Goal: Task Accomplishment & Management: Complete application form

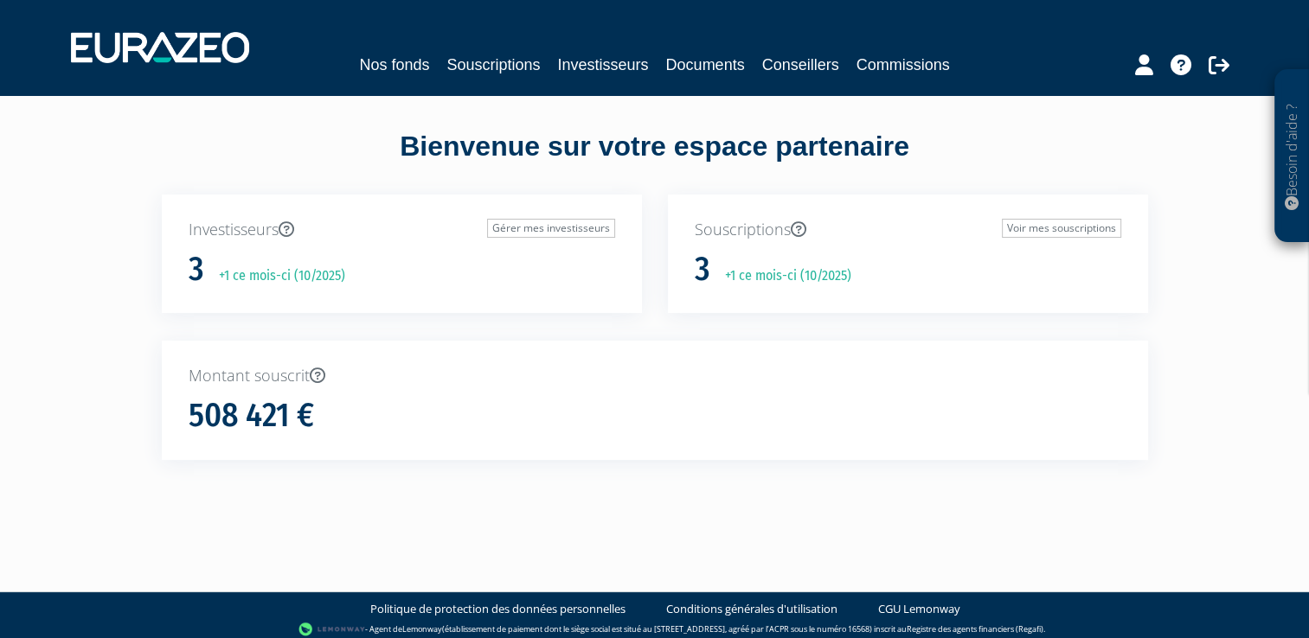
click at [663, 327] on div "Souscriptions Voir mes souscriptions 3 +1 ce mois-ci (10/2025)" at bounding box center [908, 268] width 506 height 147
click at [1007, 234] on link "Voir mes souscriptions" at bounding box center [1061, 228] width 119 height 19
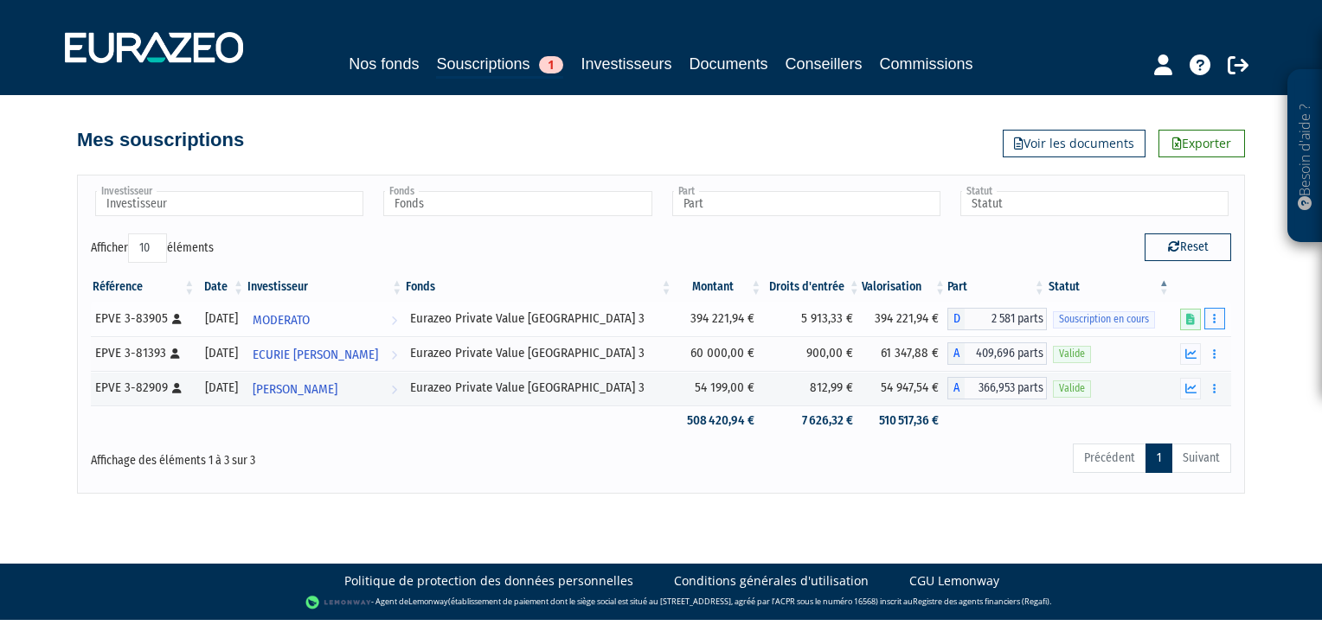
click at [1212, 324] on button "button" at bounding box center [1214, 319] width 21 height 22
click at [1166, 381] on link "Compléter" at bounding box center [1163, 383] width 112 height 29
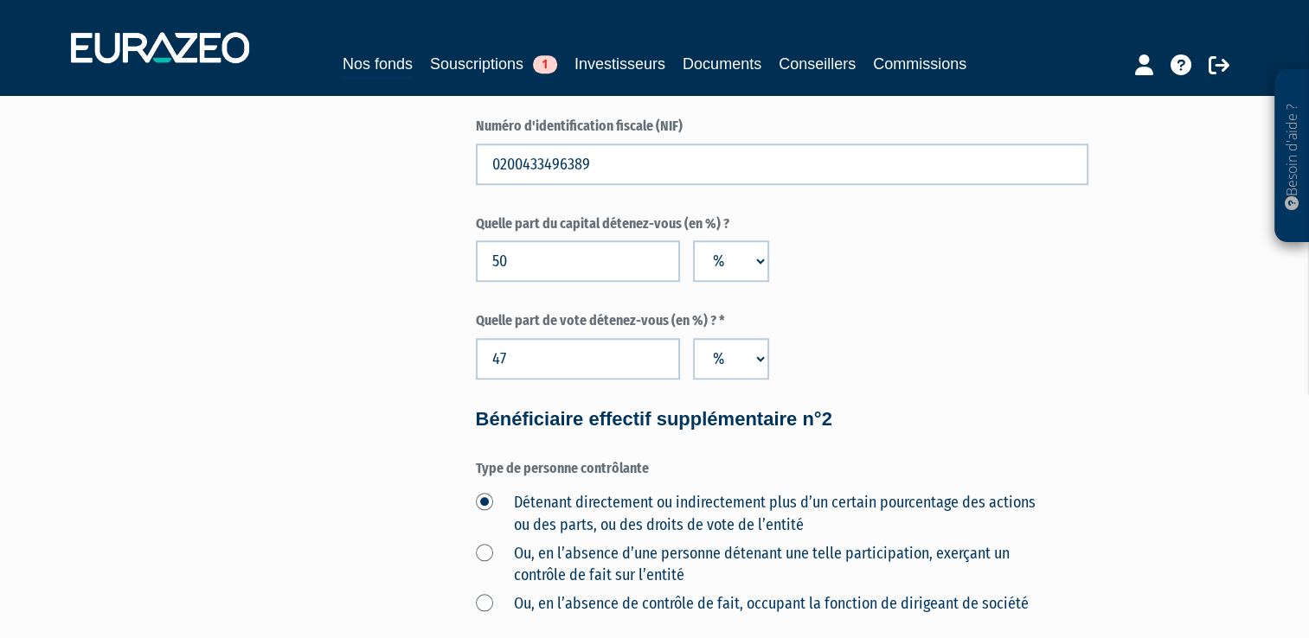
scroll to position [1490, 0]
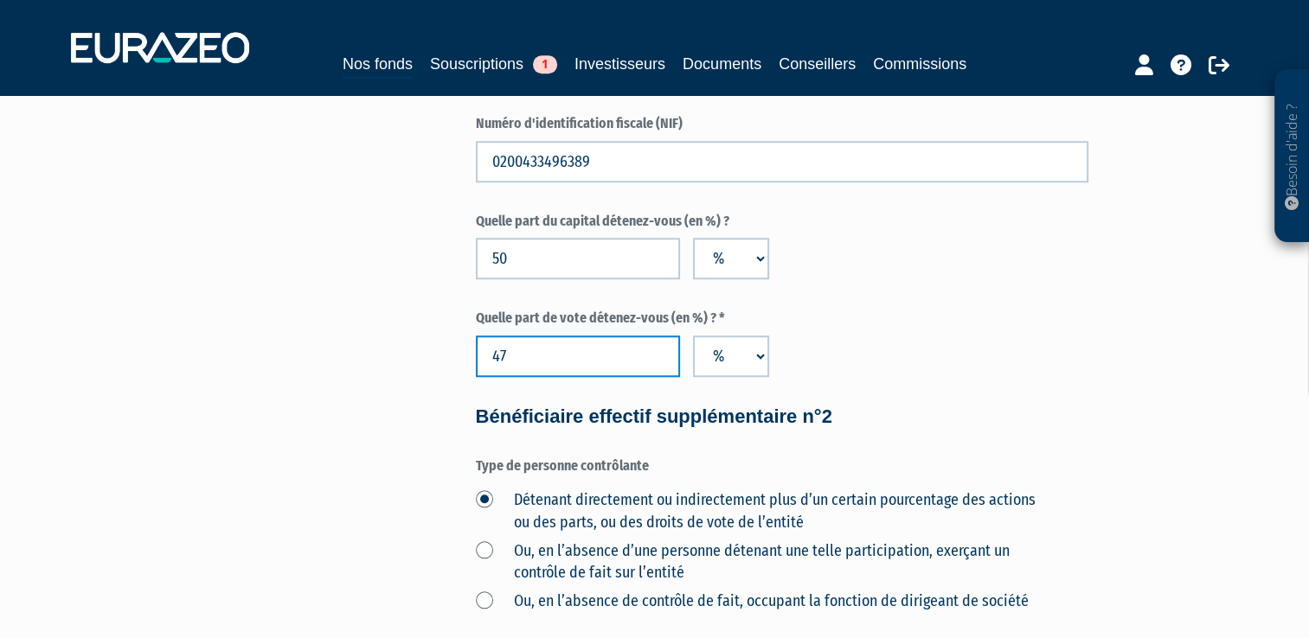
click at [519, 360] on input "47" at bounding box center [578, 357] width 204 height 42
type input "4"
type input "50"
click at [286, 441] on div "Envoyer à l'investisseur 1 Informations générales 2 Bénéficiaires effectifs 3 A…" at bounding box center [655, 251] width 1087 height 3206
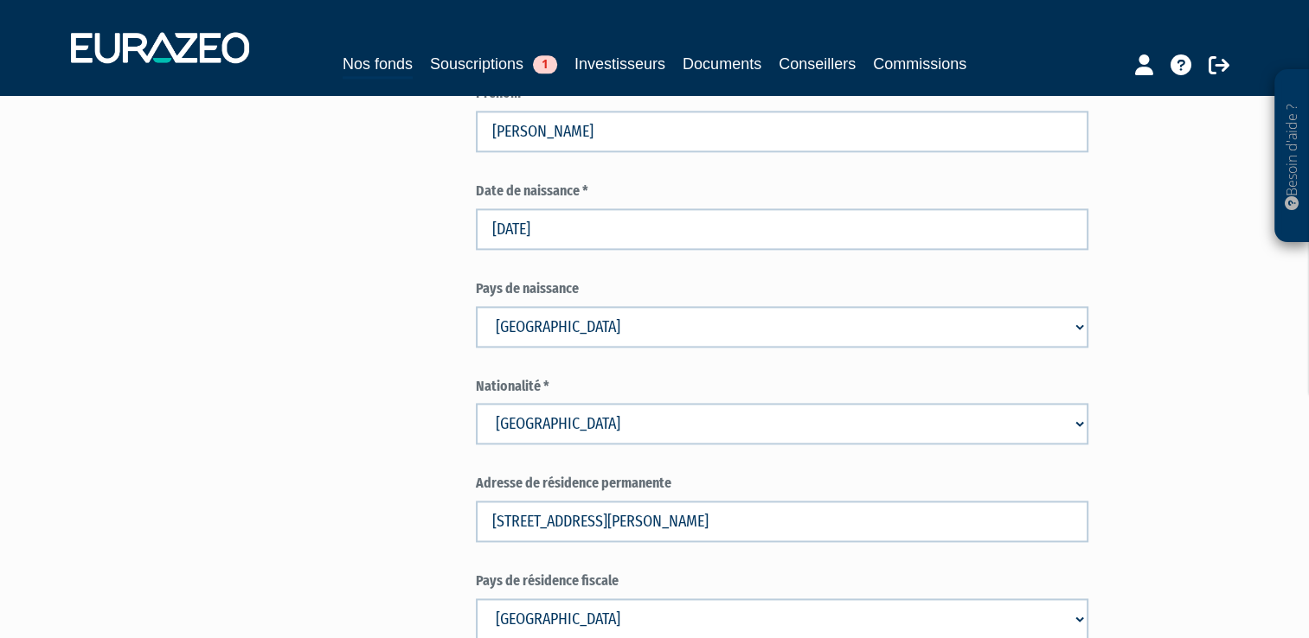
scroll to position [2329, 0]
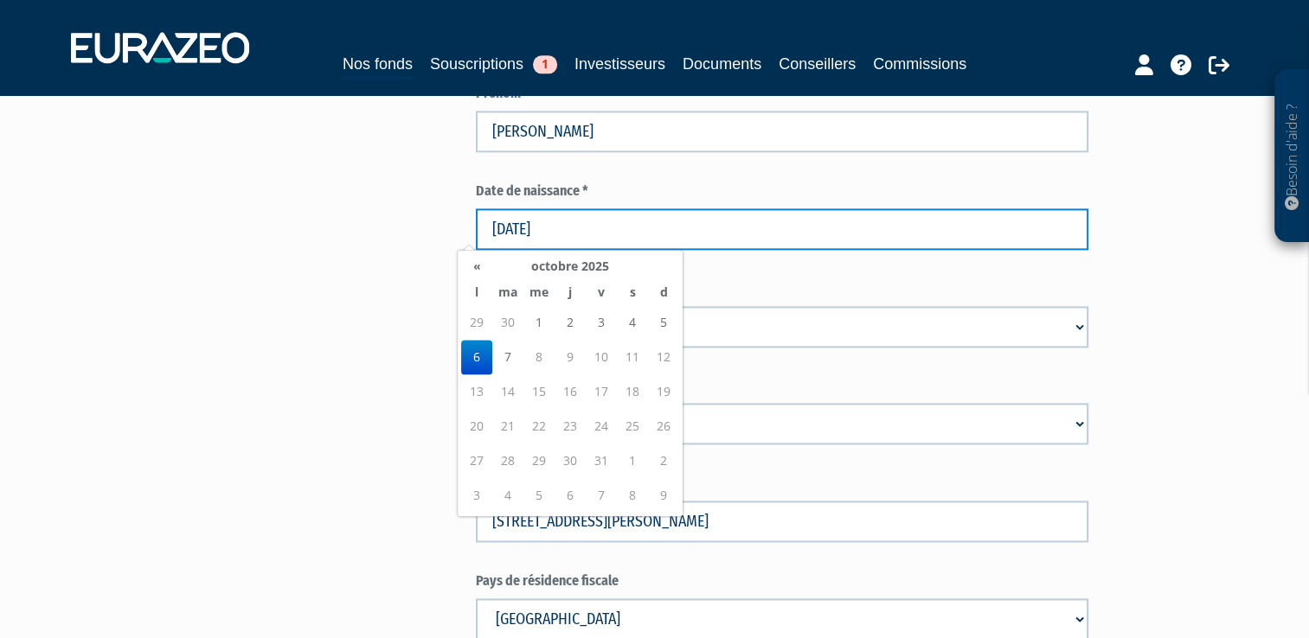
drag, startPoint x: 573, startPoint y: 224, endPoint x: 413, endPoint y: 234, distance: 159.5
type input "12/08/1945"
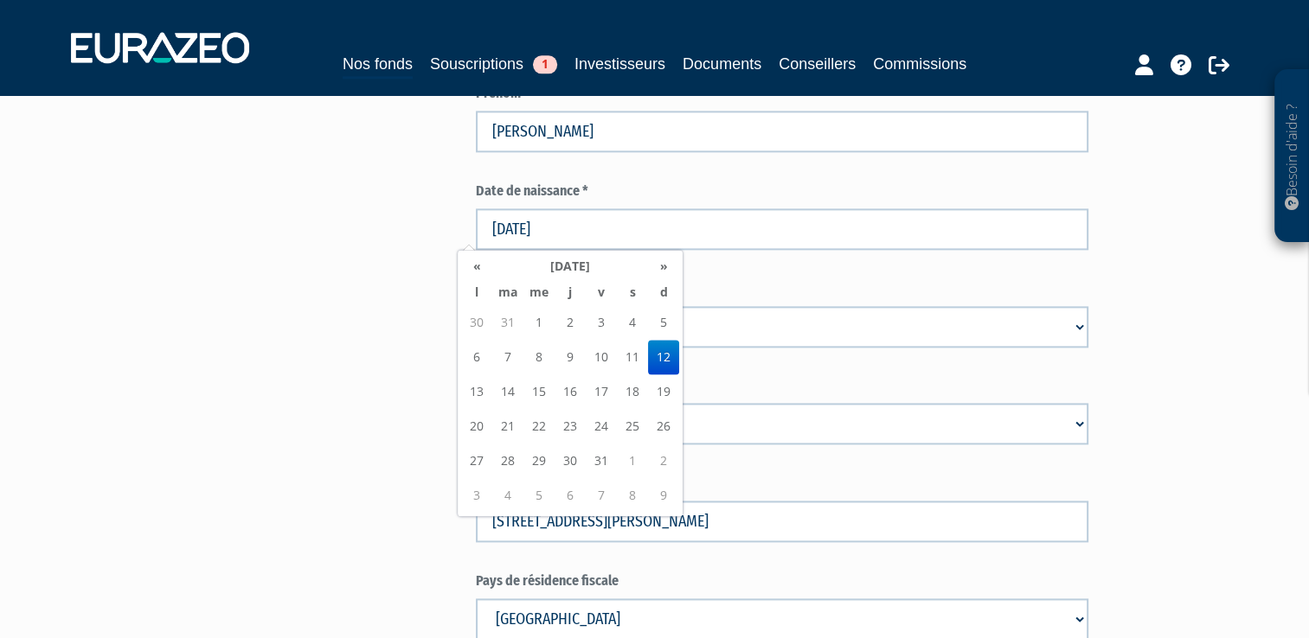
click at [661, 352] on td "12" at bounding box center [663, 357] width 31 height 35
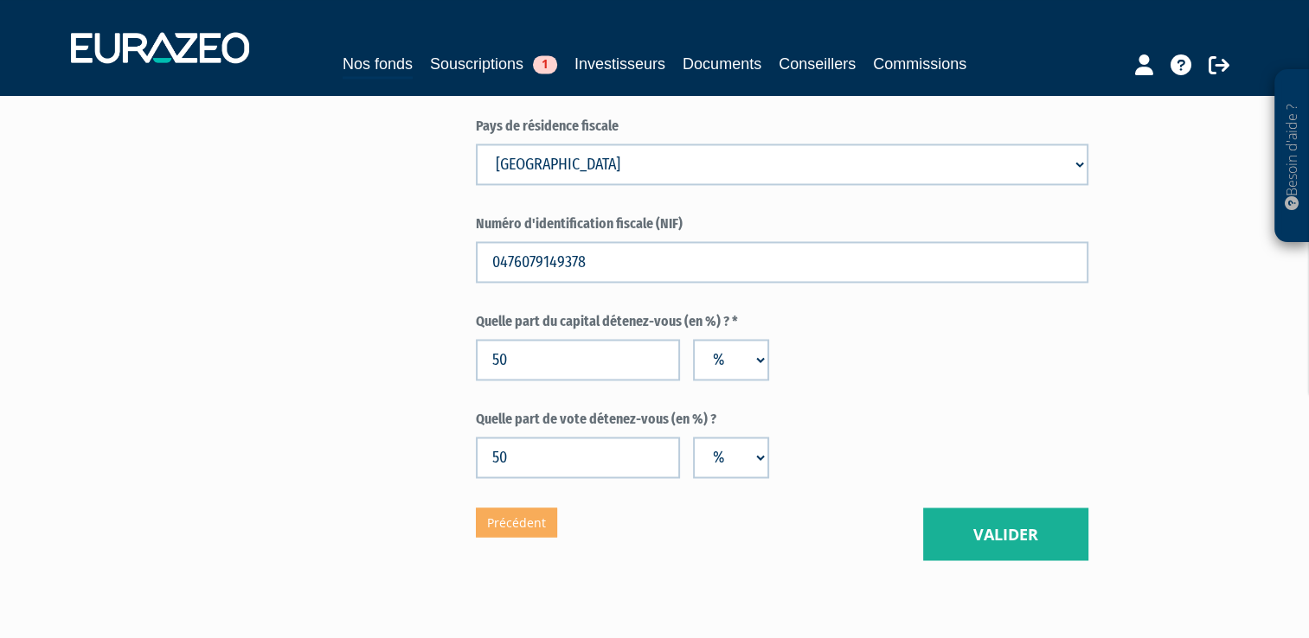
scroll to position [2874, 0]
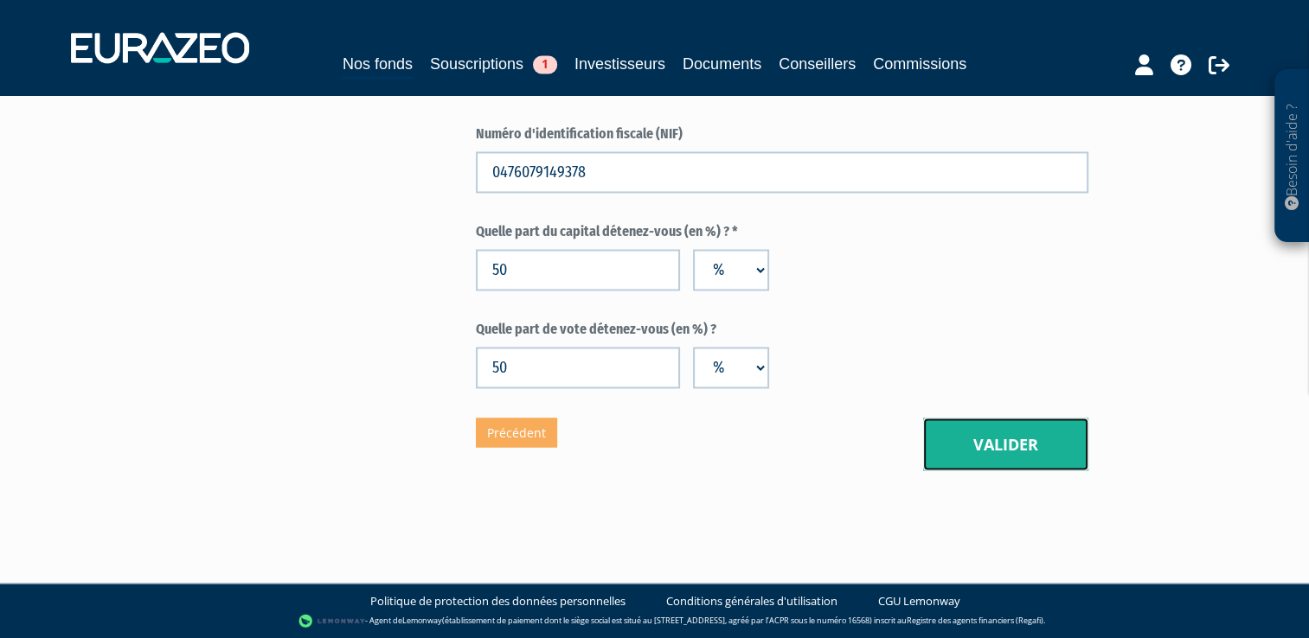
click at [1048, 455] on button "Valider" at bounding box center [1005, 445] width 165 height 54
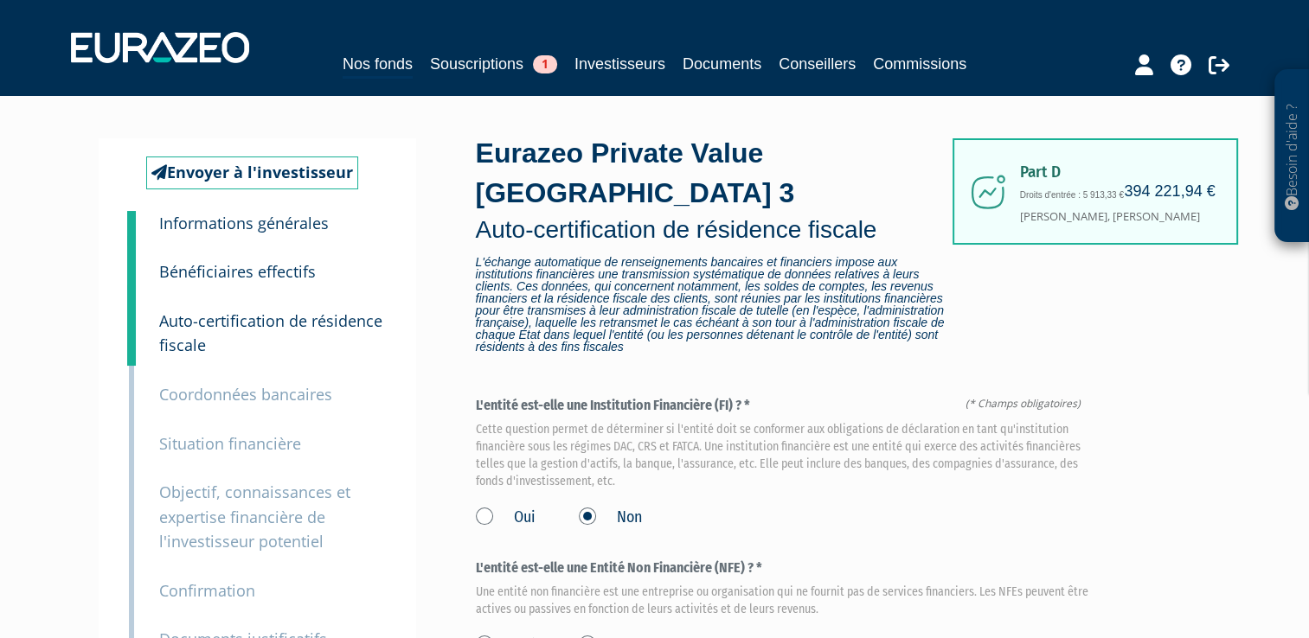
scroll to position [302, 0]
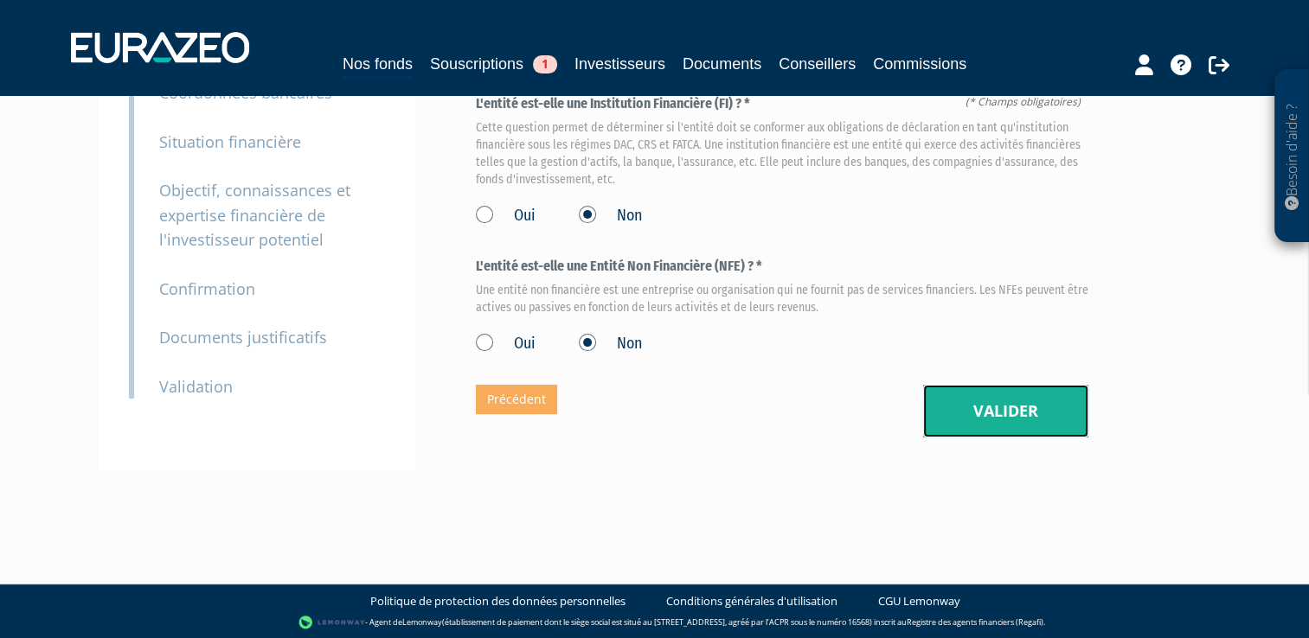
click at [1010, 403] on button "Valider" at bounding box center [1005, 412] width 165 height 54
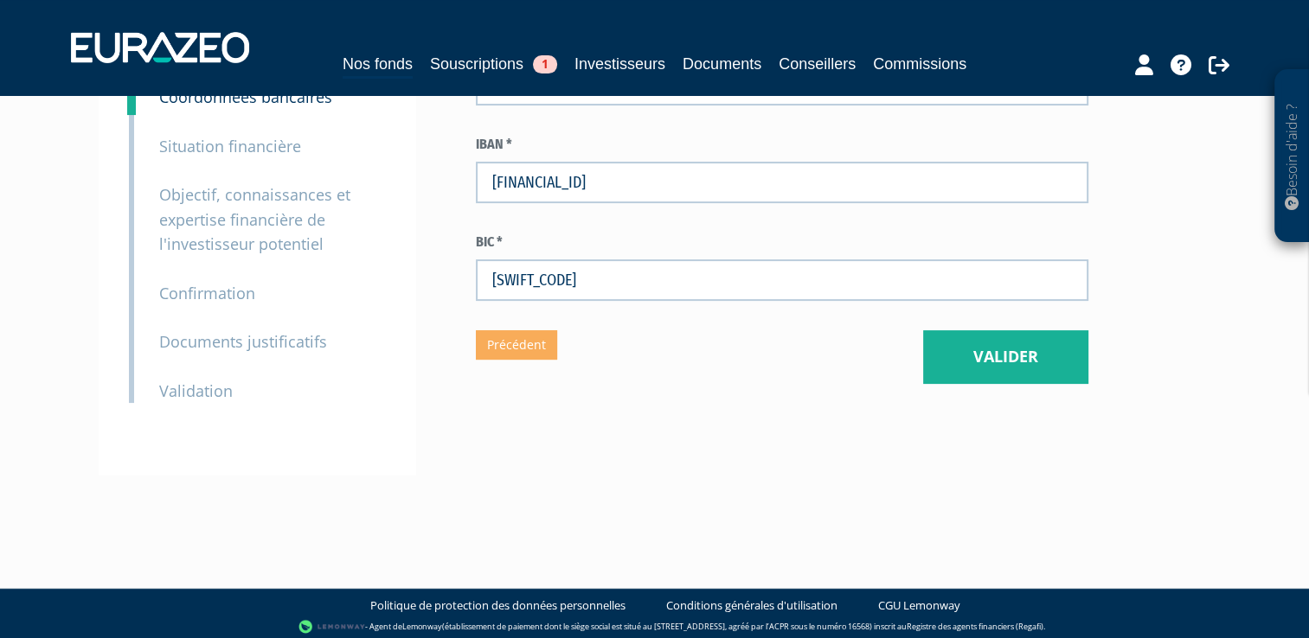
scroll to position [298, 0]
click at [997, 369] on button "Valider" at bounding box center [1005, 357] width 165 height 54
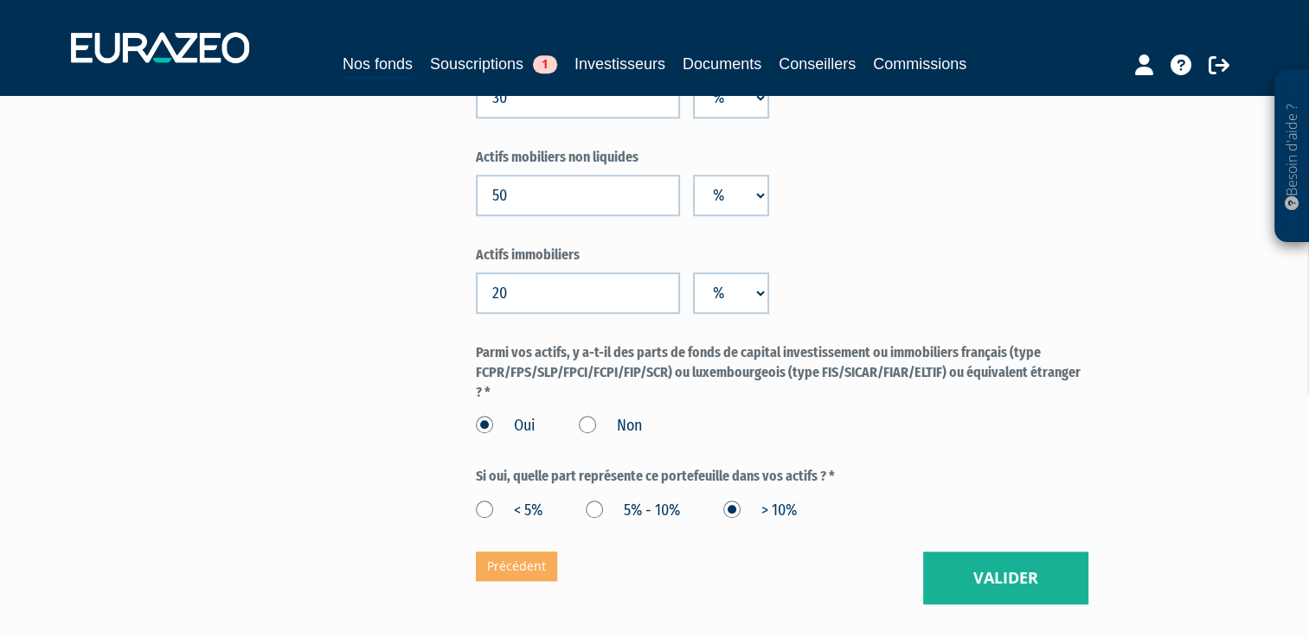
scroll to position [1517, 0]
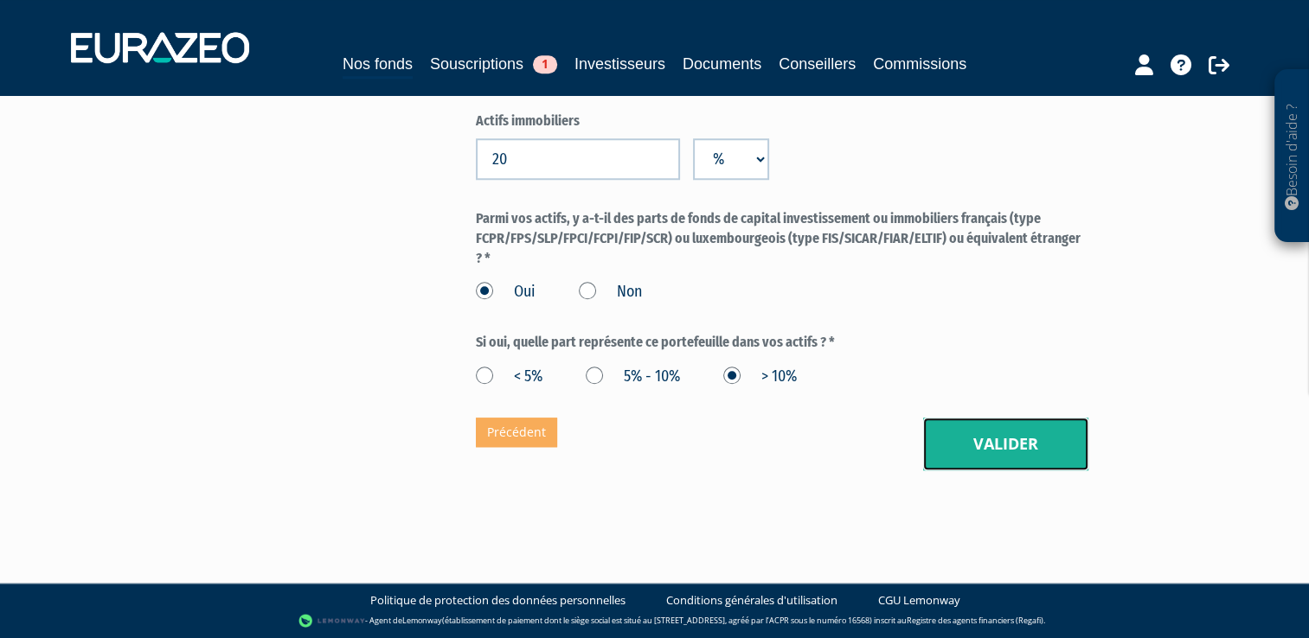
click at [975, 441] on button "Valider" at bounding box center [1005, 445] width 165 height 54
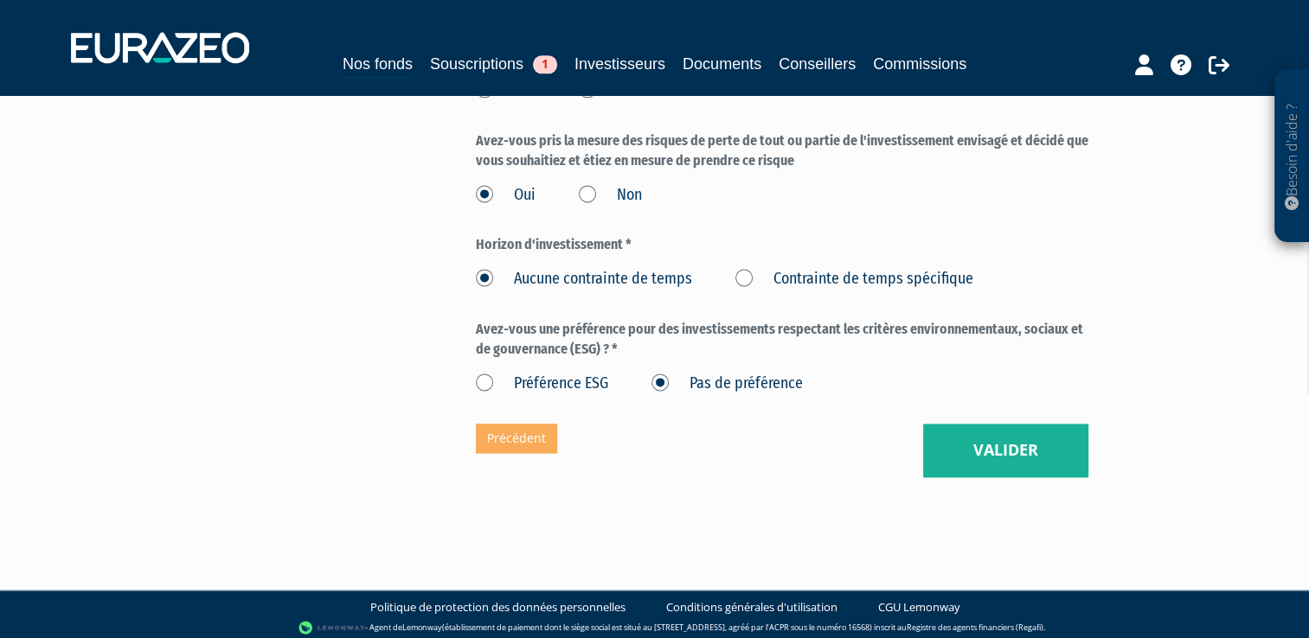
scroll to position [2308, 0]
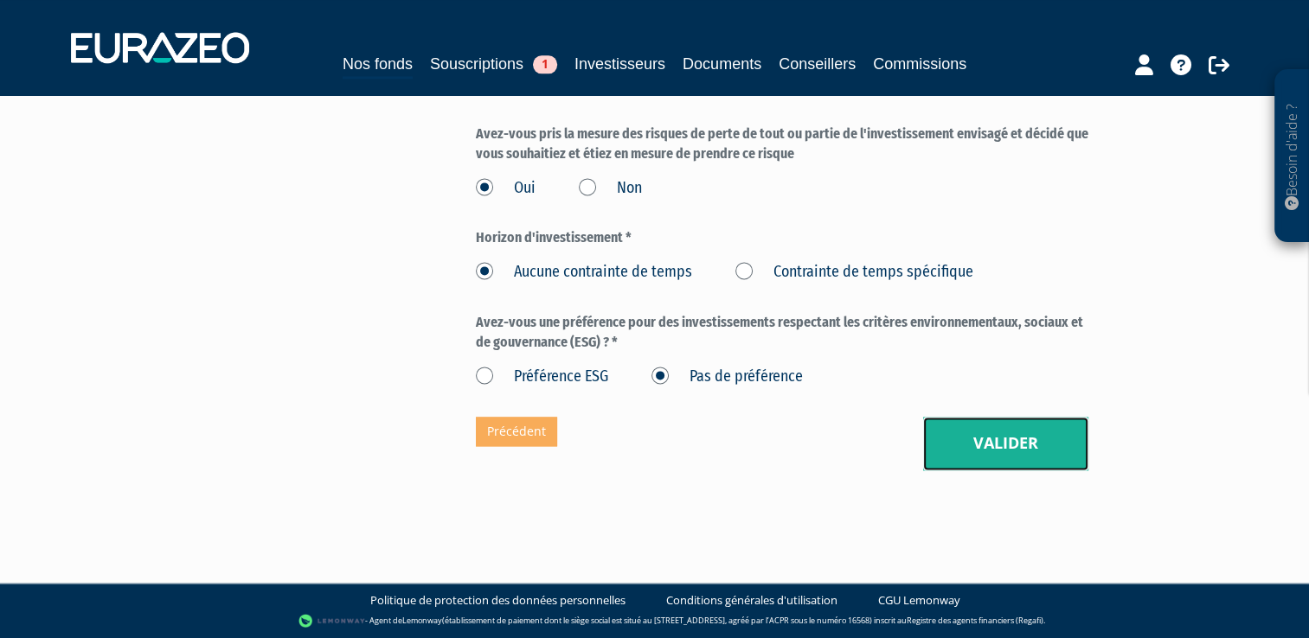
click at [975, 441] on button "Valider" at bounding box center [1005, 444] width 165 height 54
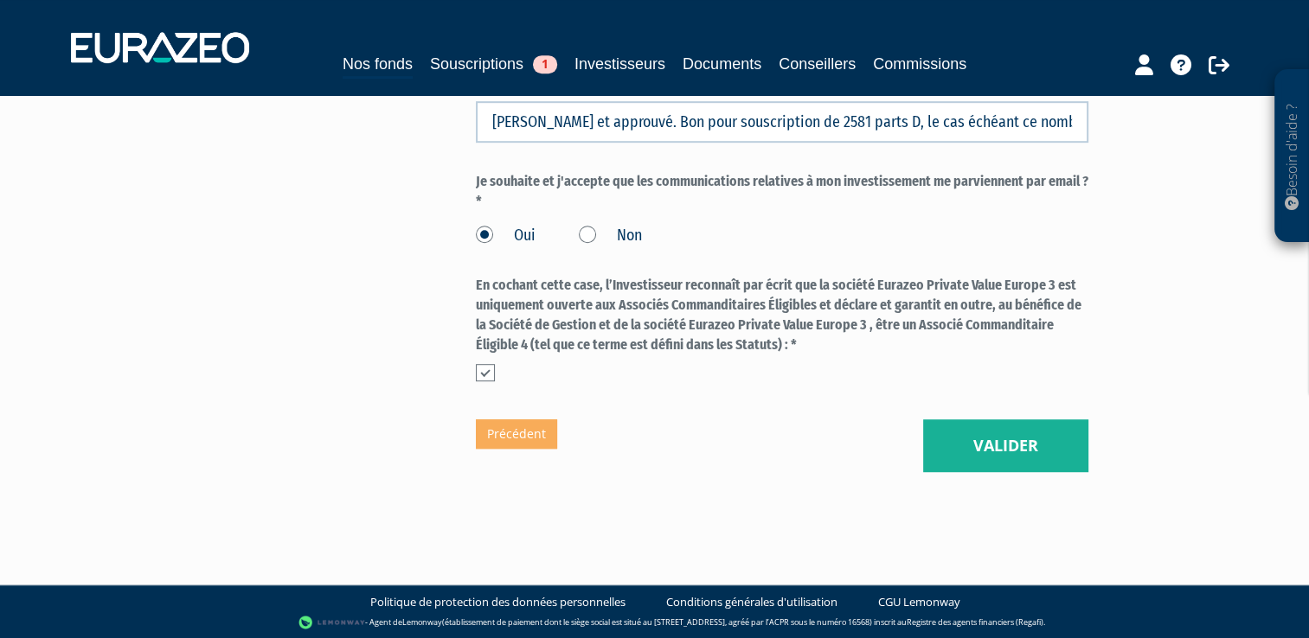
scroll to position [1060, 0]
click at [976, 450] on button "Valider" at bounding box center [1005, 446] width 165 height 54
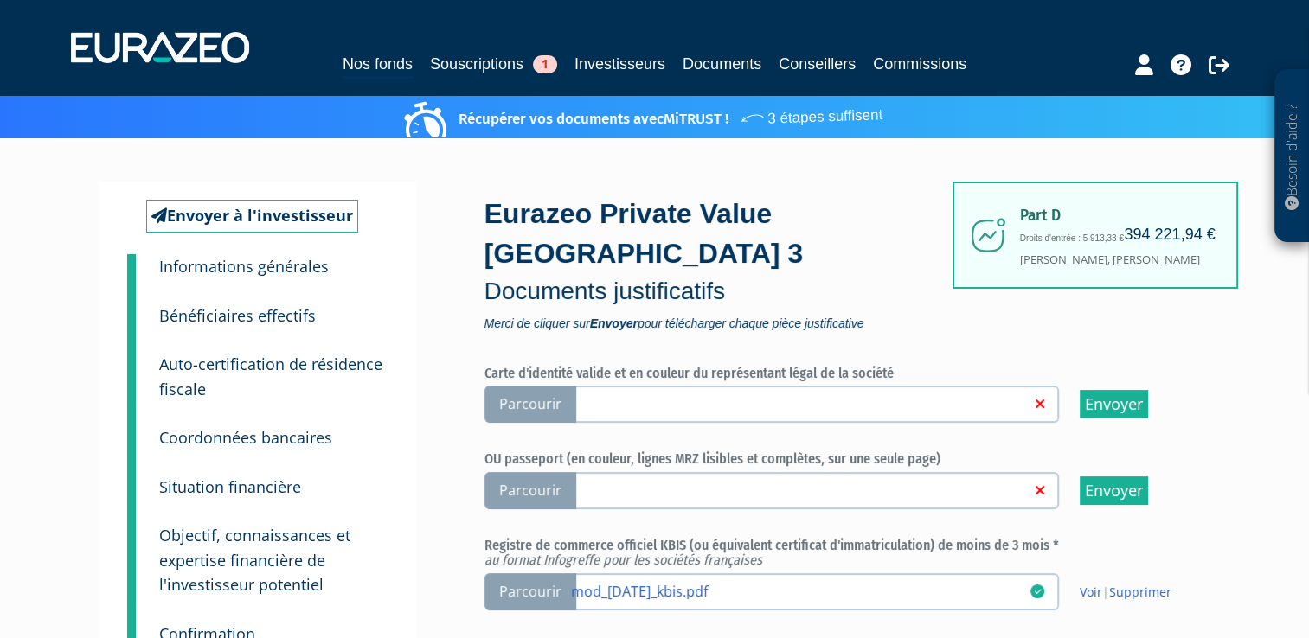
click at [934, 420] on label "Parcourir" at bounding box center [771, 404] width 574 height 37
click at [0, 0] on input "Parcourir" at bounding box center [0, 0] width 0 height 0
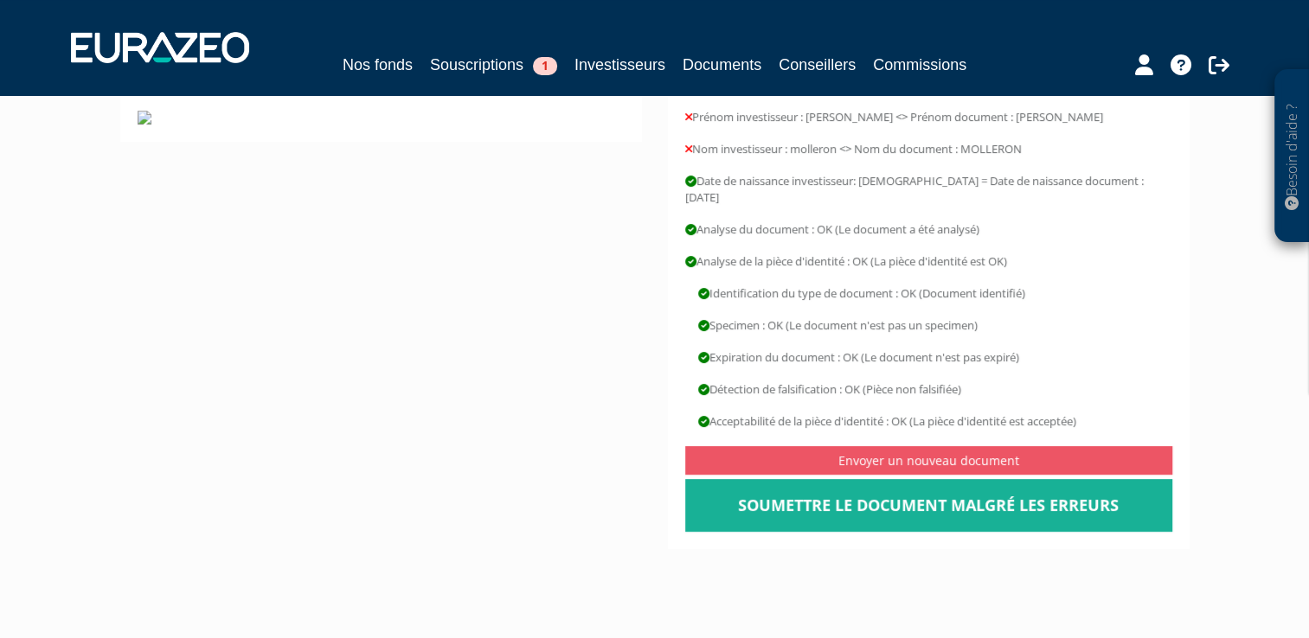
scroll to position [234, 0]
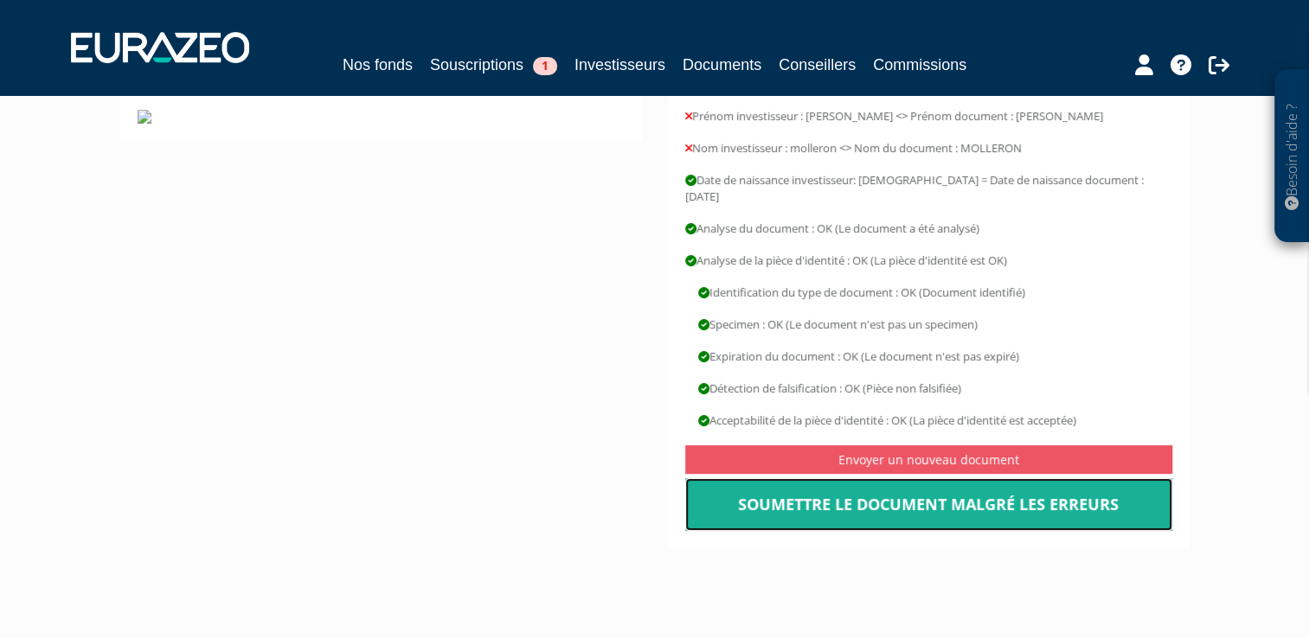
click at [969, 488] on link "Soumettre le document malgré les erreurs" at bounding box center [928, 505] width 487 height 54
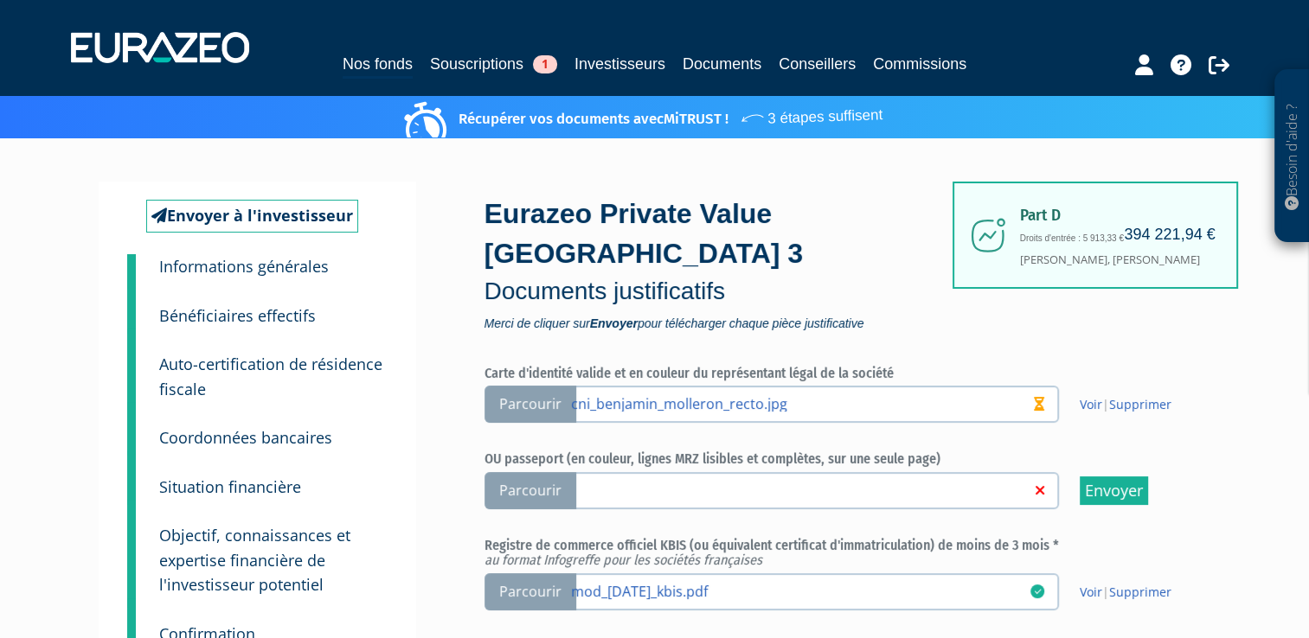
click at [893, 412] on label "Parcourir cni_benjamin_molleron_recto.jpg" at bounding box center [771, 404] width 574 height 37
click at [0, 0] on input "Parcourir cni_benjamin_molleron_recto.jpg" at bounding box center [0, 0] width 0 height 0
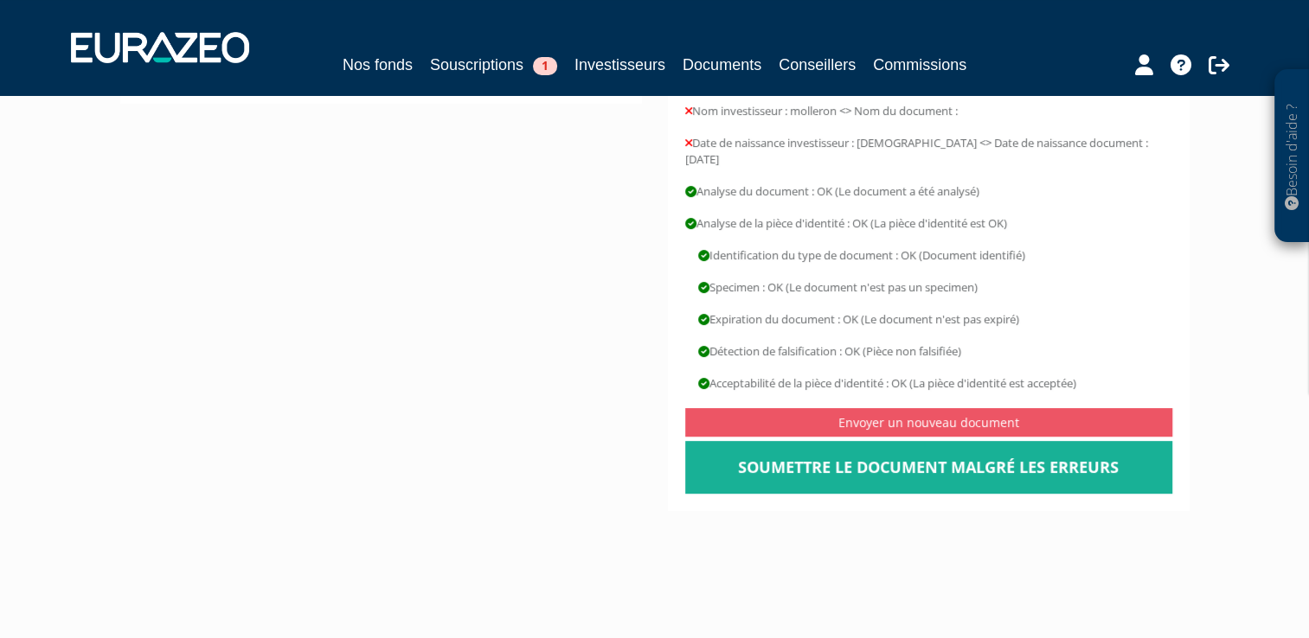
scroll to position [352, 0]
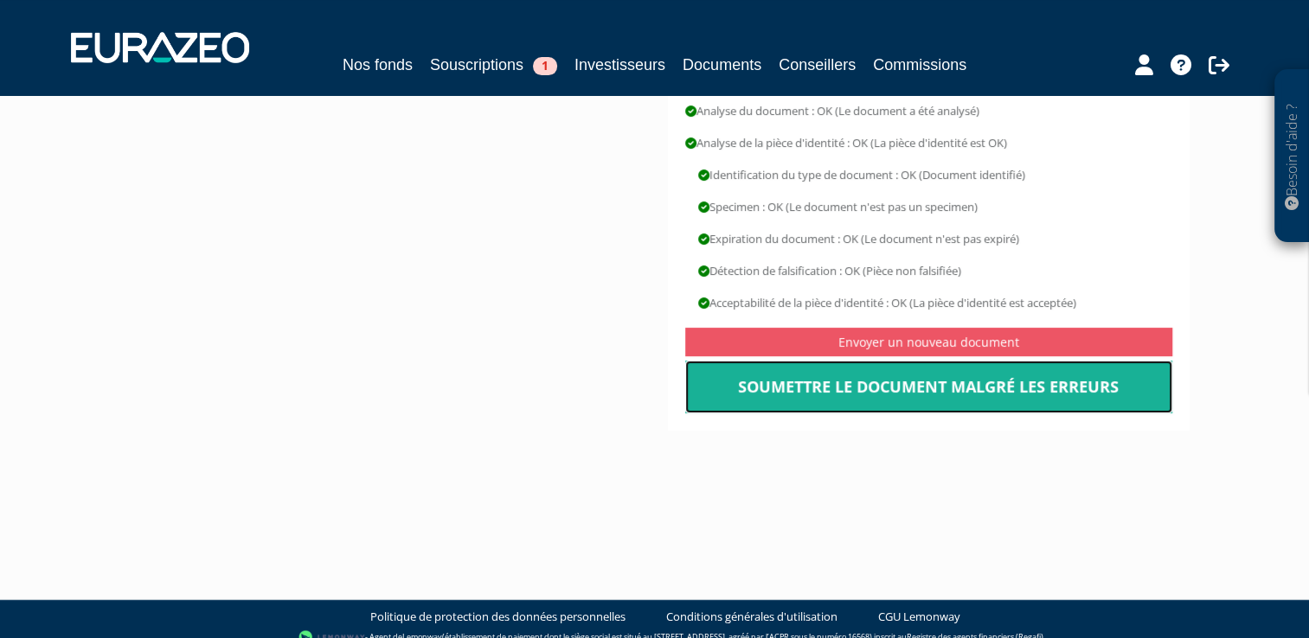
click at [896, 376] on link "Soumettre le document malgré les erreurs" at bounding box center [928, 388] width 487 height 54
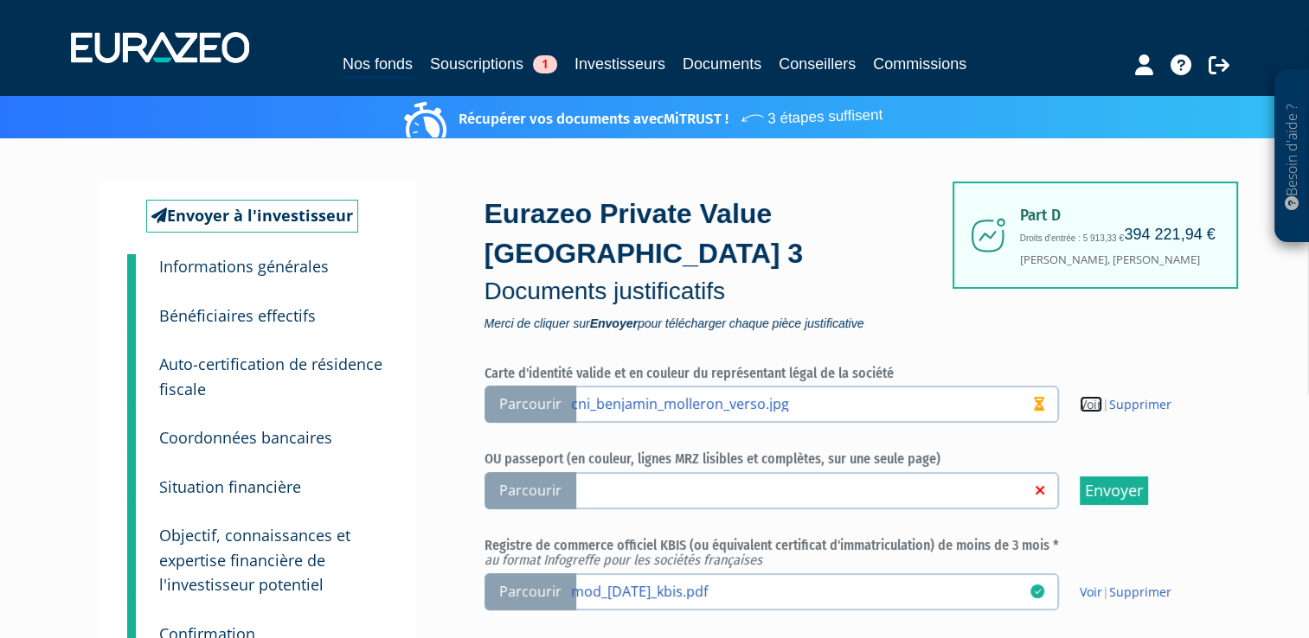
click at [1086, 398] on link "Voir" at bounding box center [1091, 404] width 22 height 16
click at [821, 398] on link "cni_benjamin_molleron_verso.jpg" at bounding box center [800, 402] width 459 height 17
click at [0, 0] on input "Parcourir cni_benjamin_molleron_verso.jpg" at bounding box center [0, 0] width 0 height 0
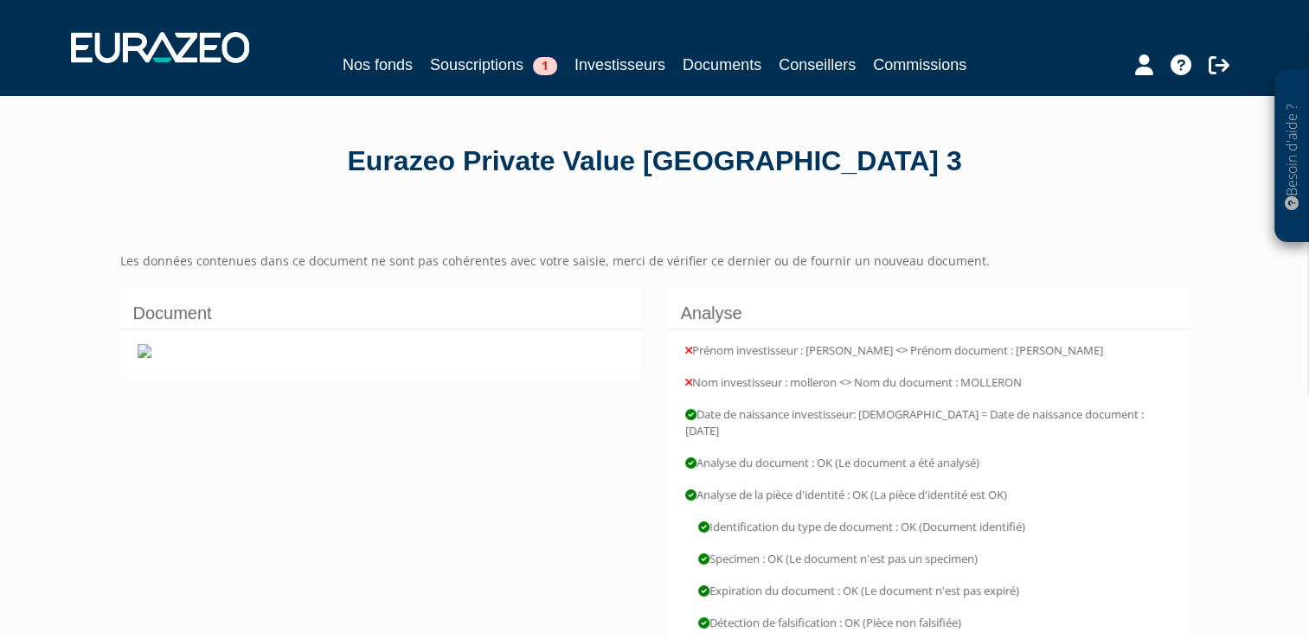
click at [151, 358] on img at bounding box center [145, 351] width 14 height 14
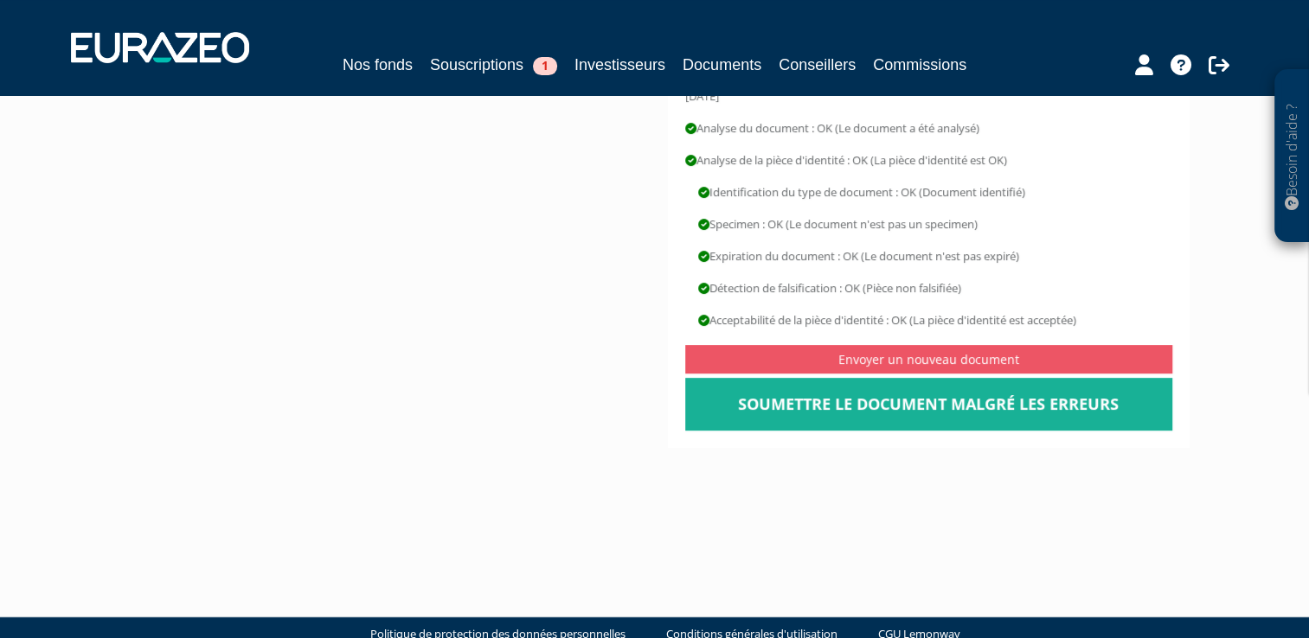
scroll to position [352, 0]
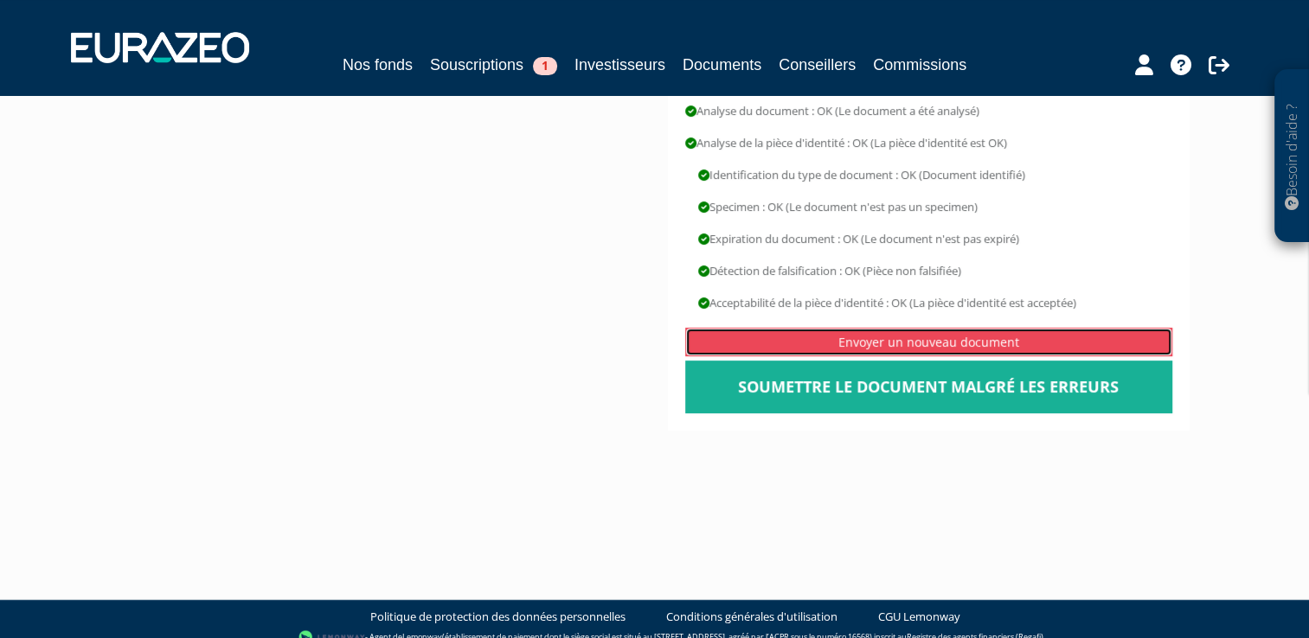
click at [859, 328] on link "Envoyer un nouveau document" at bounding box center [928, 342] width 487 height 29
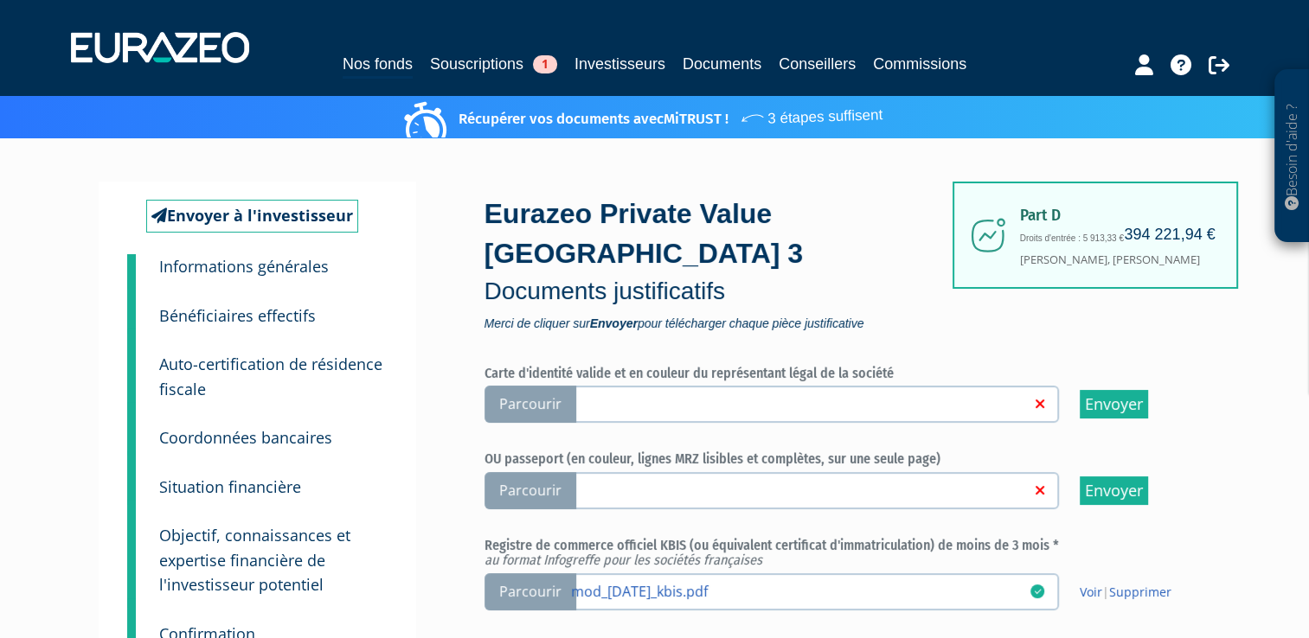
click at [927, 400] on link at bounding box center [800, 402] width 459 height 17
click at [0, 0] on input "Parcourir" at bounding box center [0, 0] width 0 height 0
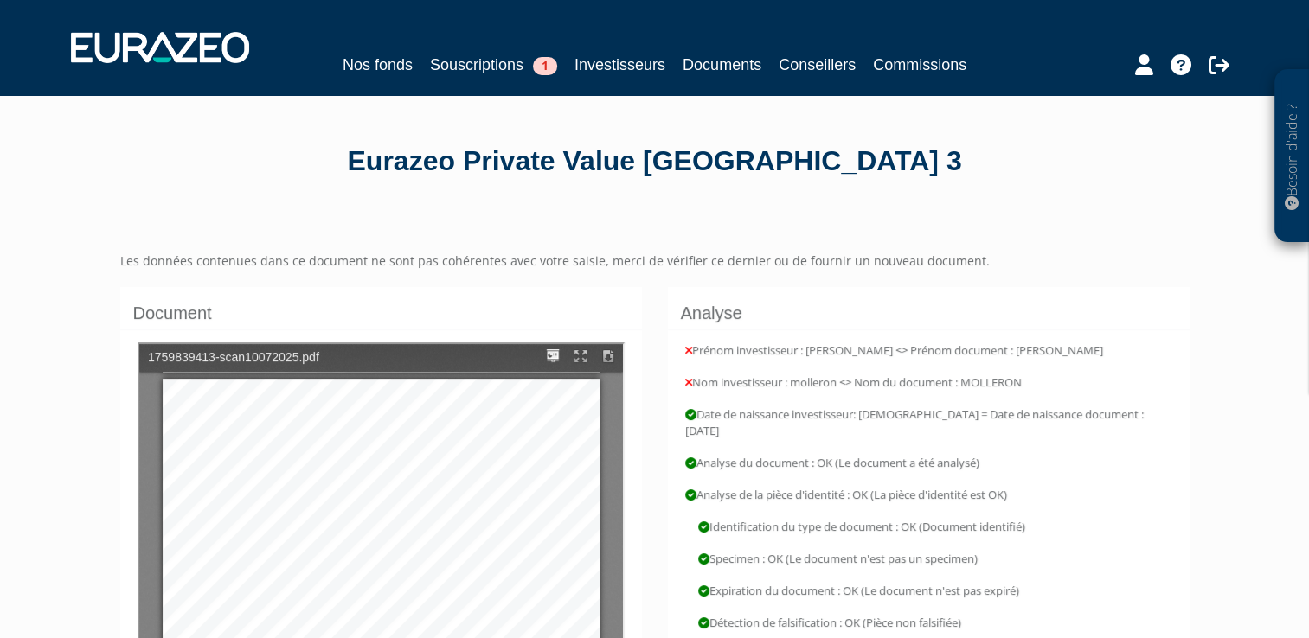
type input "2"
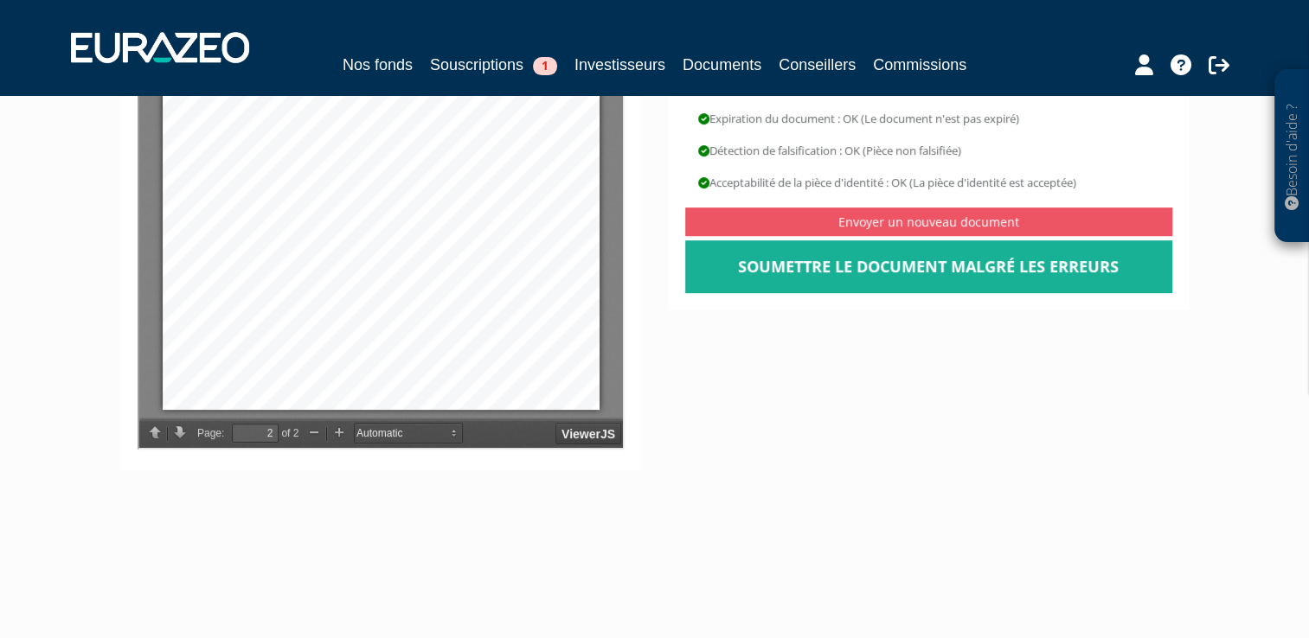
scroll to position [529, 0]
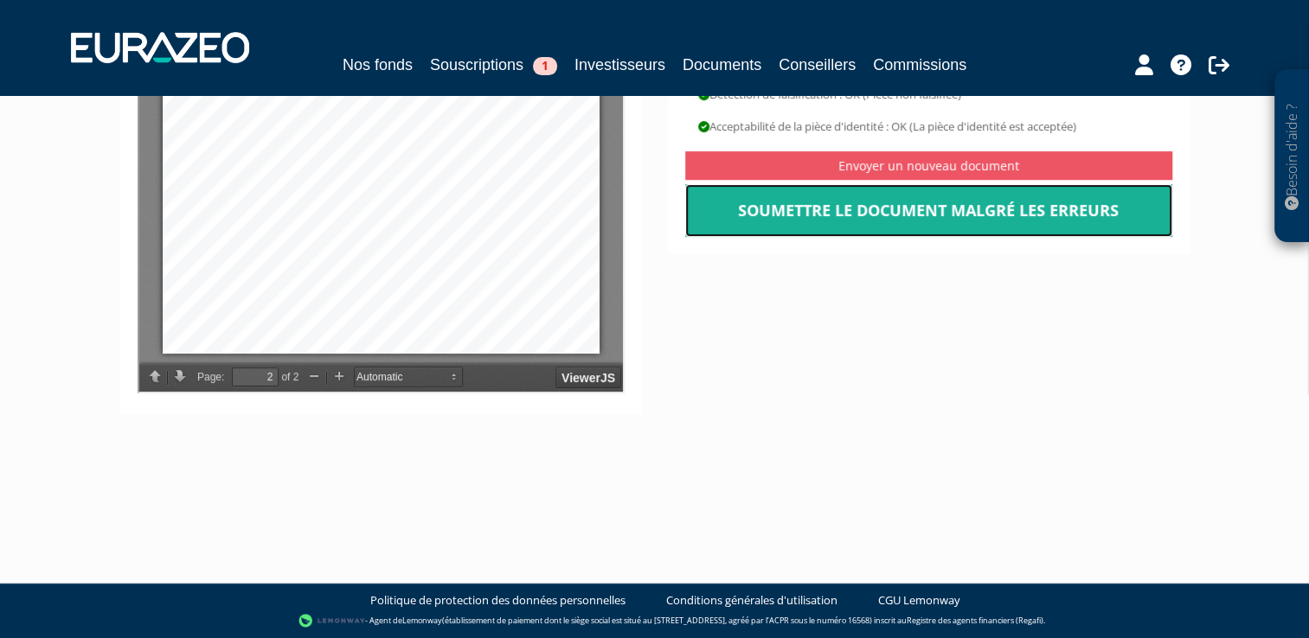
click at [895, 208] on link "Soumettre le document malgré les erreurs" at bounding box center [928, 211] width 487 height 54
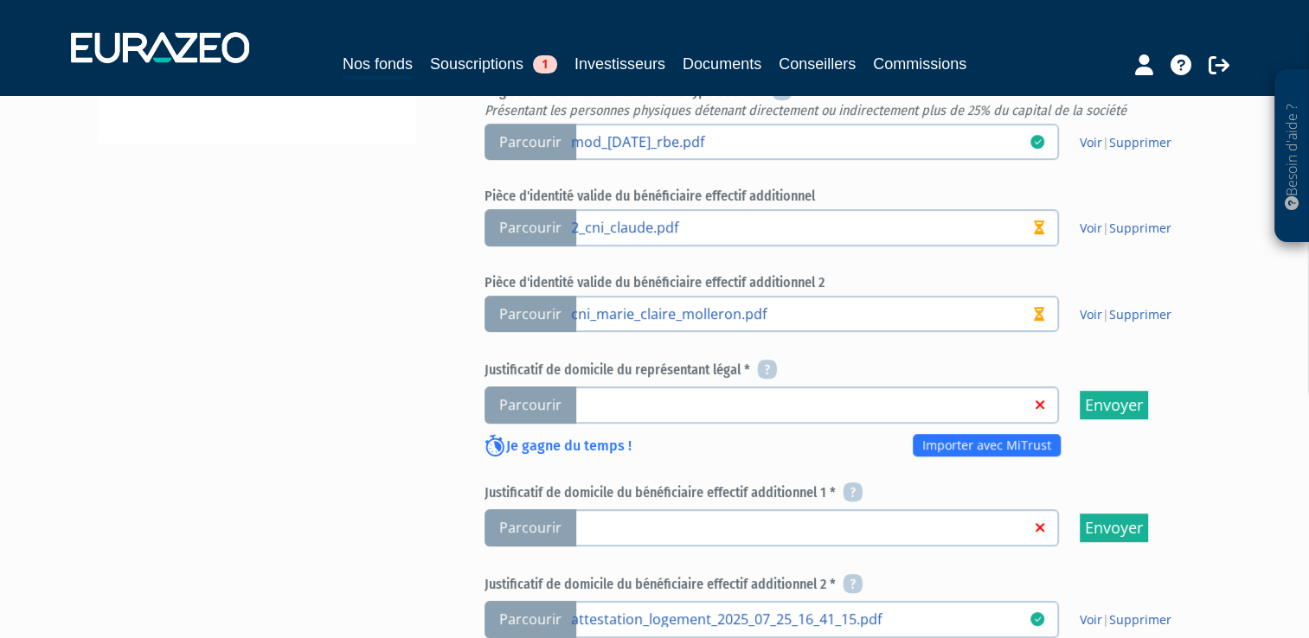
scroll to position [675, 0]
click at [554, 400] on span "Parcourir" at bounding box center [530, 404] width 92 height 37
click at [0, 0] on input "Parcourir" at bounding box center [0, 0] width 0 height 0
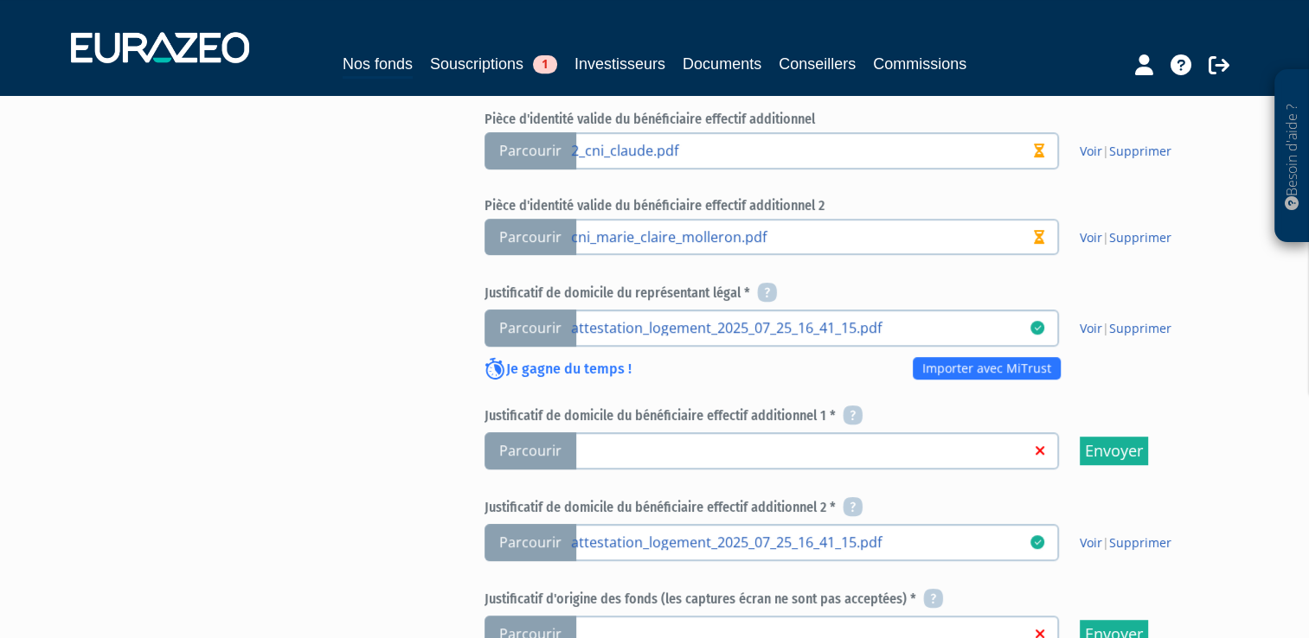
scroll to position [753, 0]
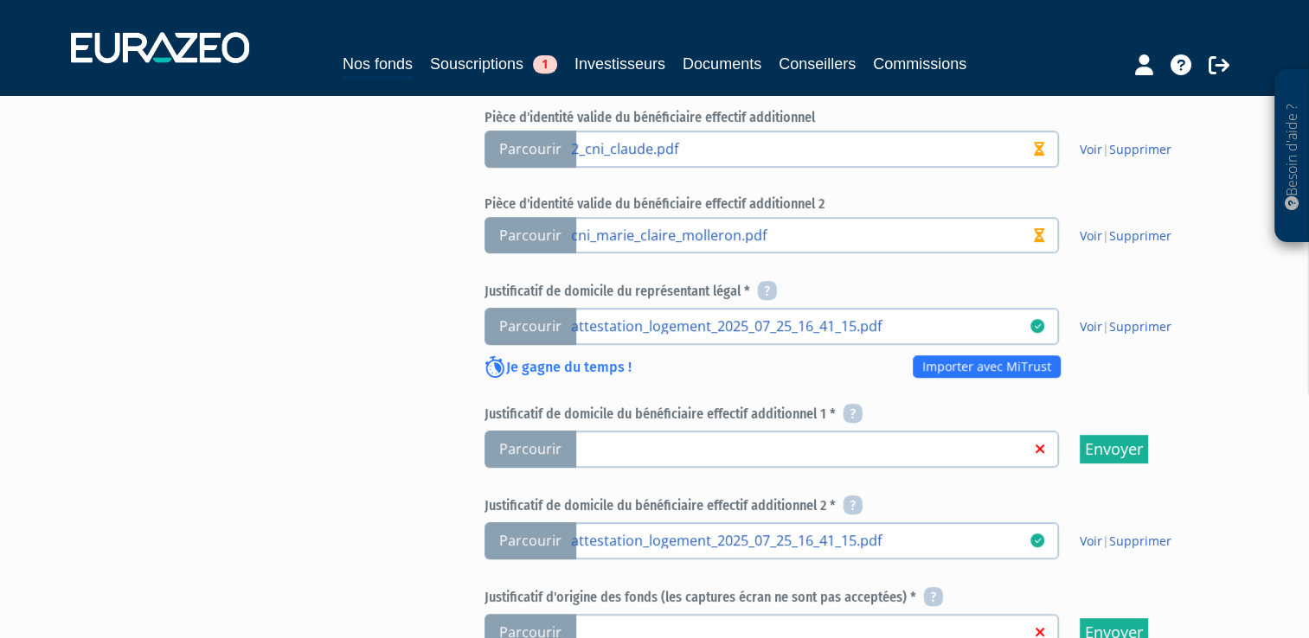
click at [616, 441] on link at bounding box center [800, 447] width 459 height 17
click at [0, 0] on input "Parcourir" at bounding box center [0, 0] width 0 height 0
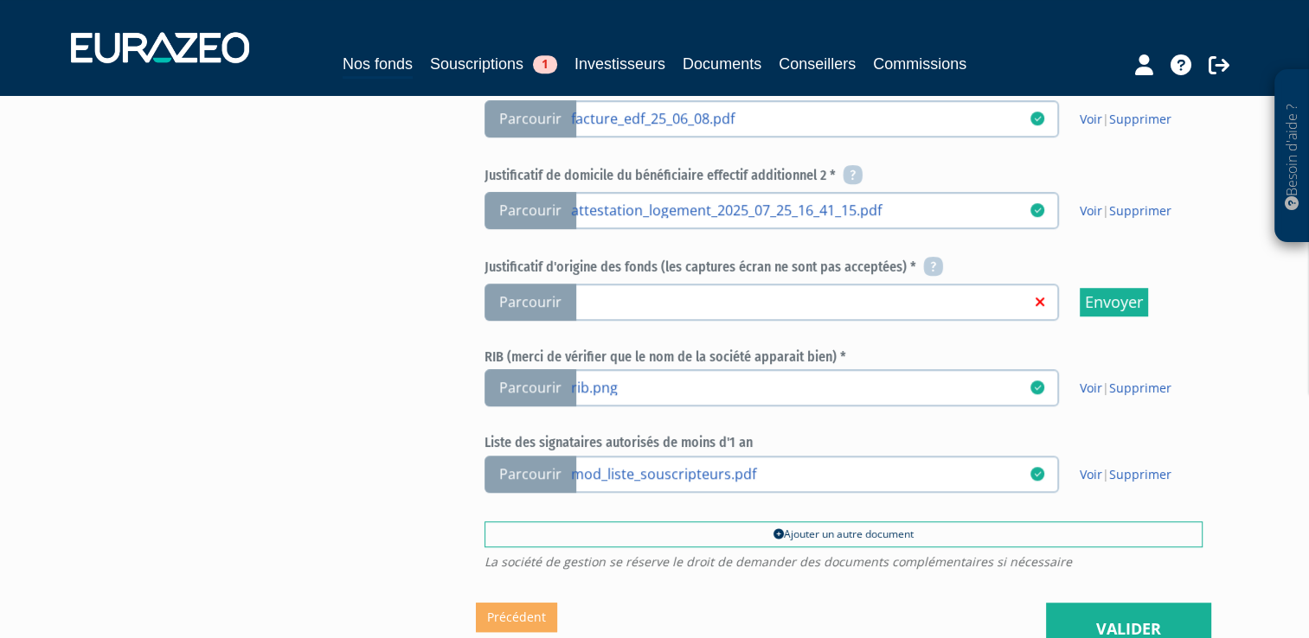
scroll to position [1084, 0]
click at [612, 294] on link at bounding box center [800, 300] width 459 height 17
click at [0, 0] on input "Parcourir" at bounding box center [0, 0] width 0 height 0
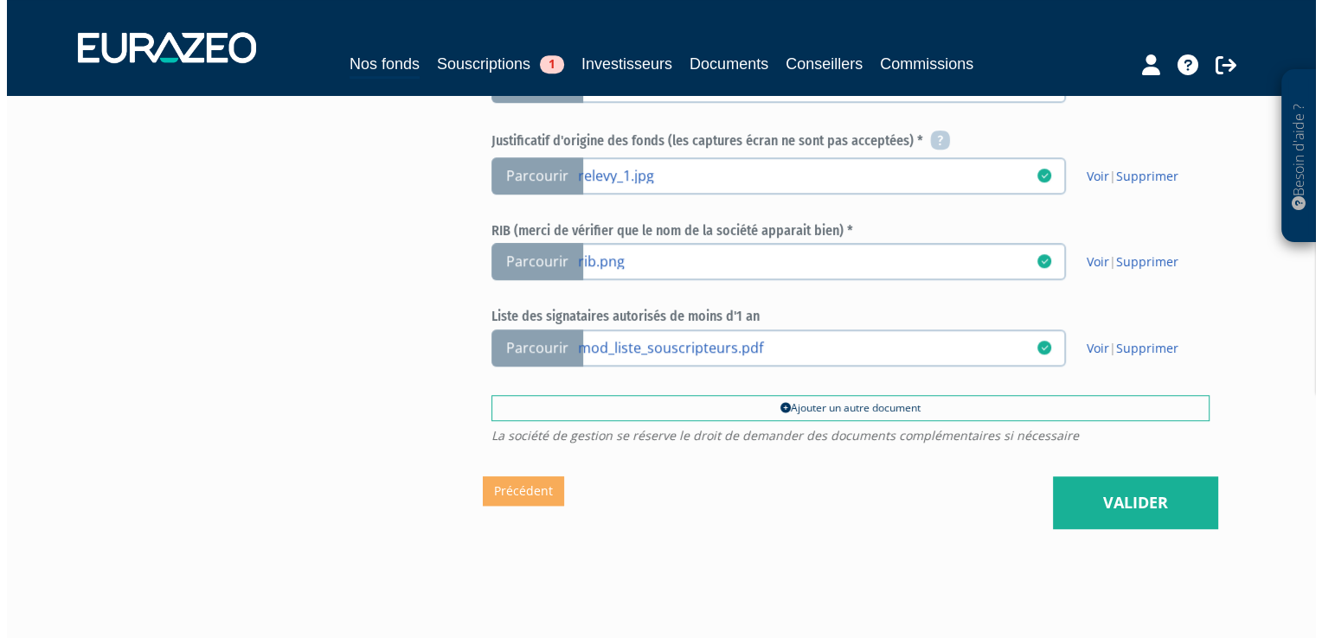
scroll to position [1258, 0]
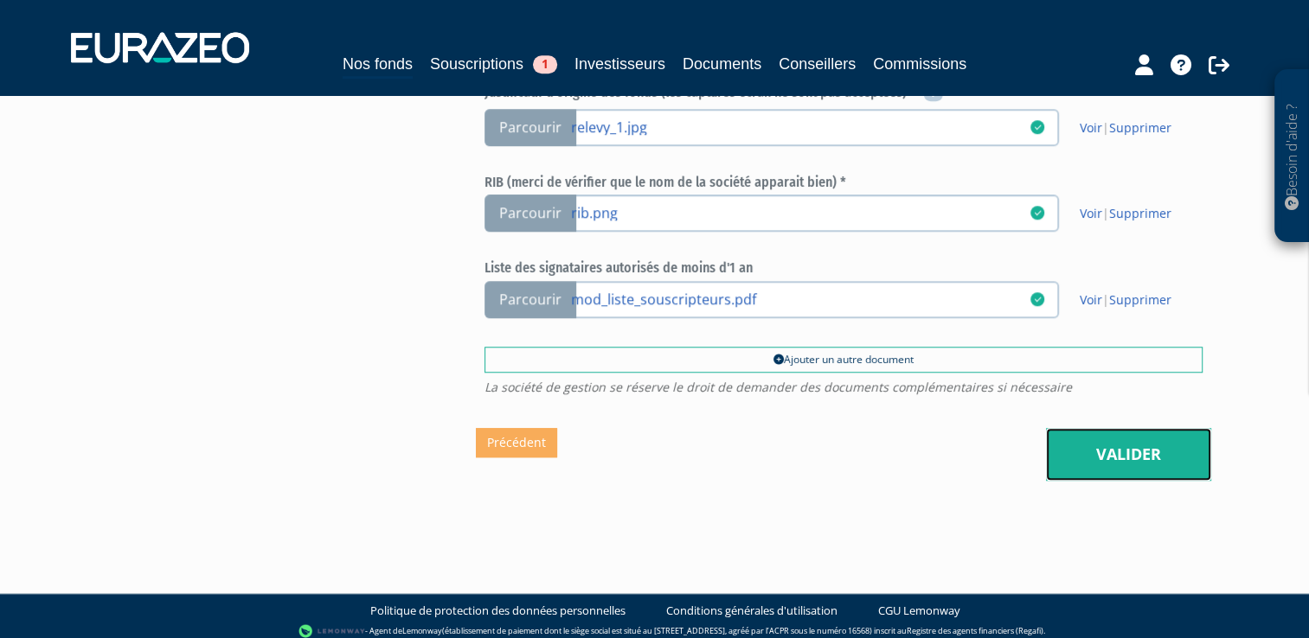
click at [1073, 428] on link "Valider" at bounding box center [1128, 455] width 165 height 54
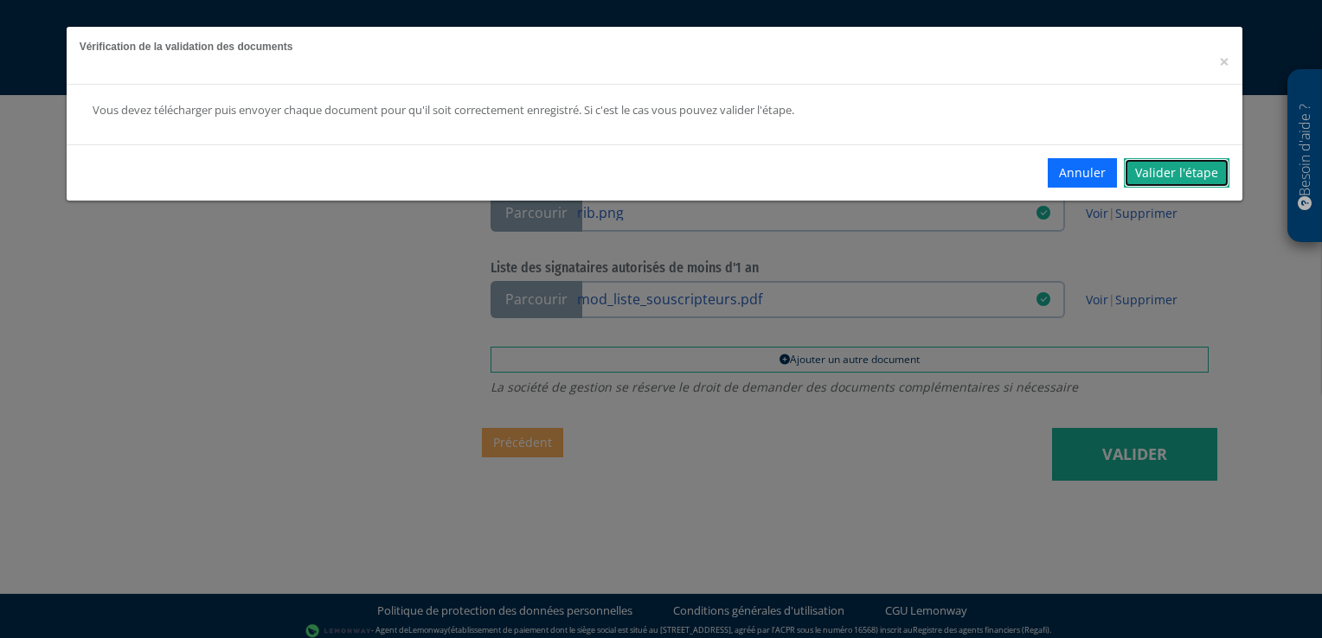
click at [1204, 171] on link "Valider l'étape" at bounding box center [1177, 172] width 106 height 29
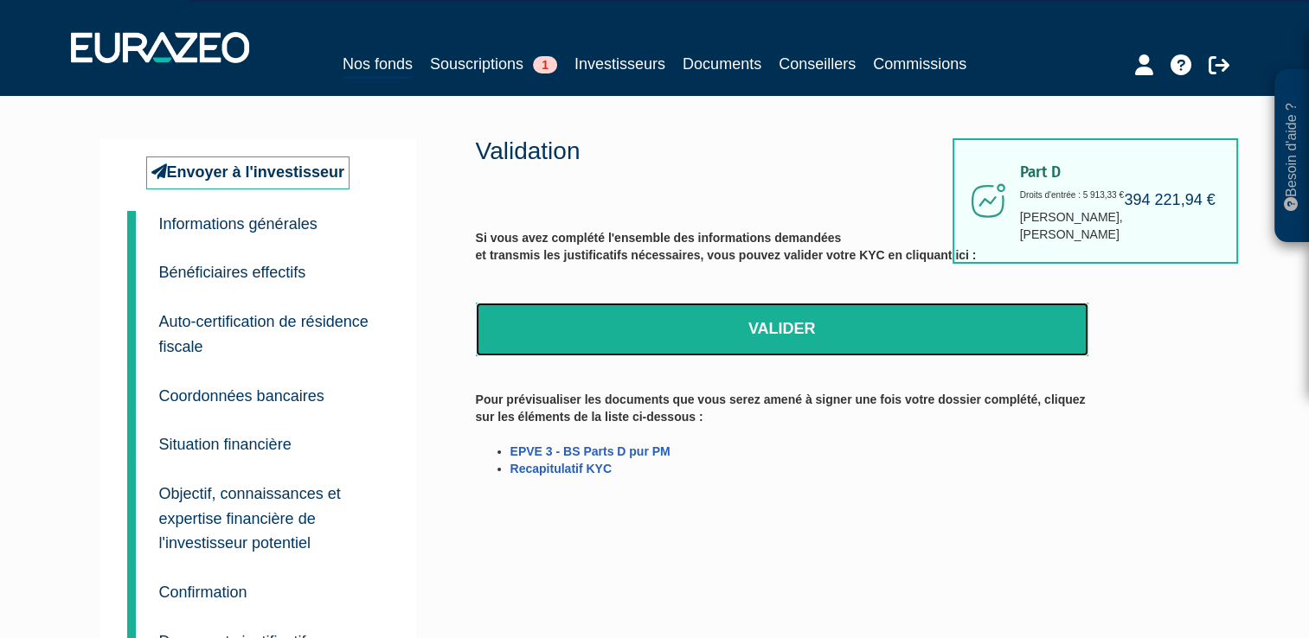
click at [801, 329] on link "Valider" at bounding box center [782, 330] width 612 height 54
